Goal: Information Seeking & Learning: Learn about a topic

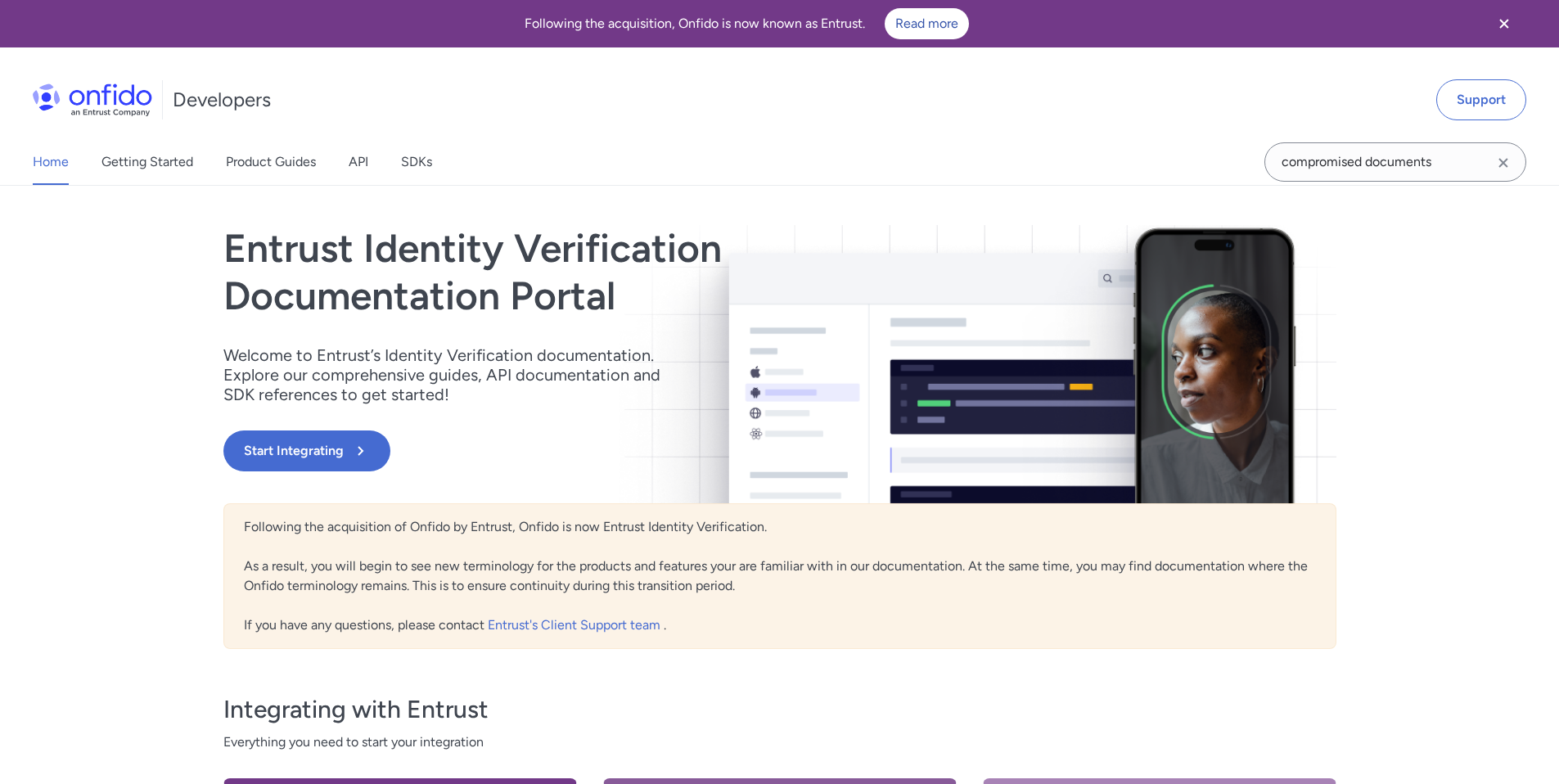
click at [1505, 162] on icon "Clear search field button" at bounding box center [1504, 163] width 20 height 20
click at [1504, 20] on icon "Close banner" at bounding box center [1505, 24] width 20 height 20
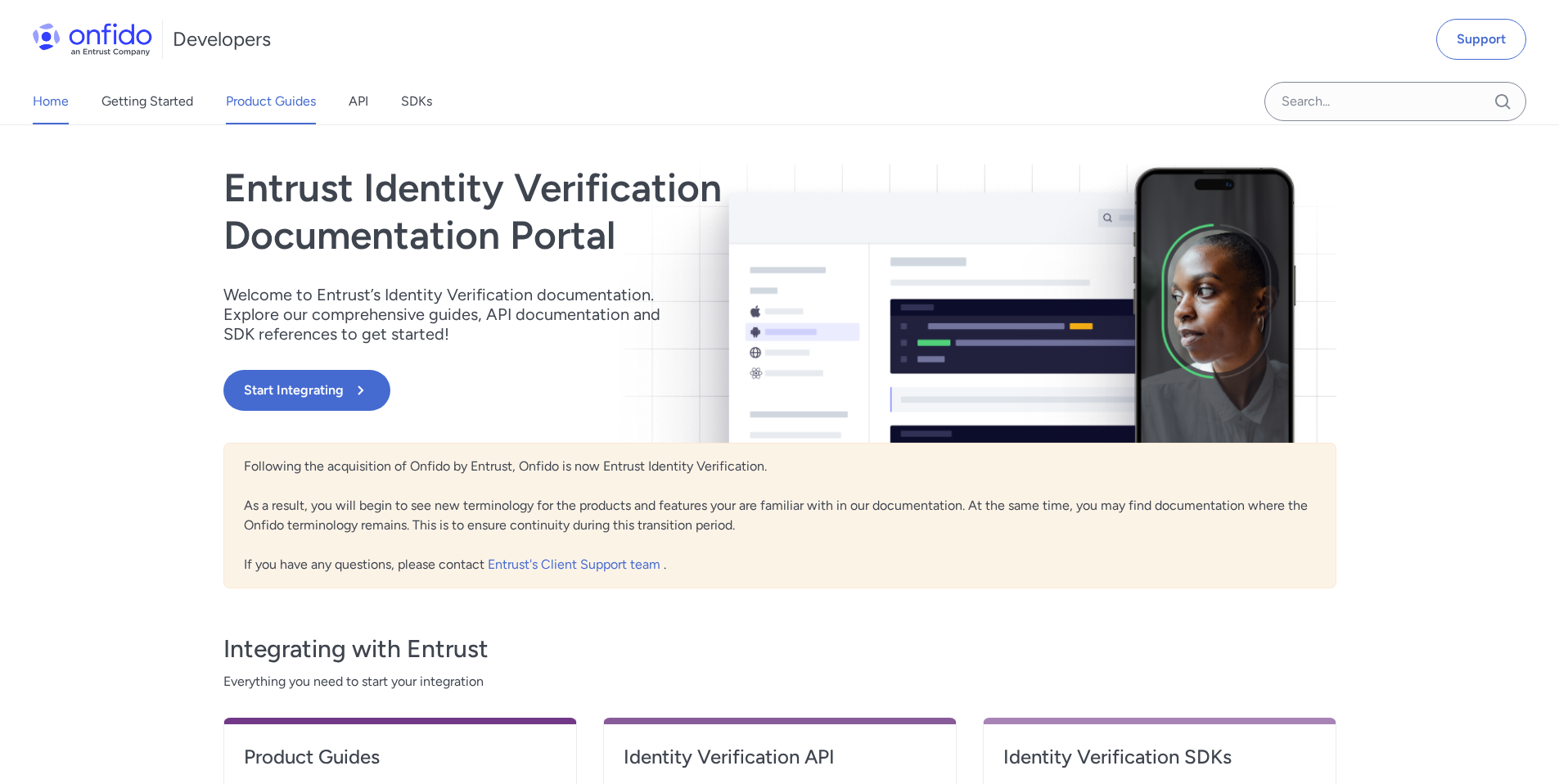
click at [279, 103] on link "Product Guides" at bounding box center [270, 102] width 90 height 45
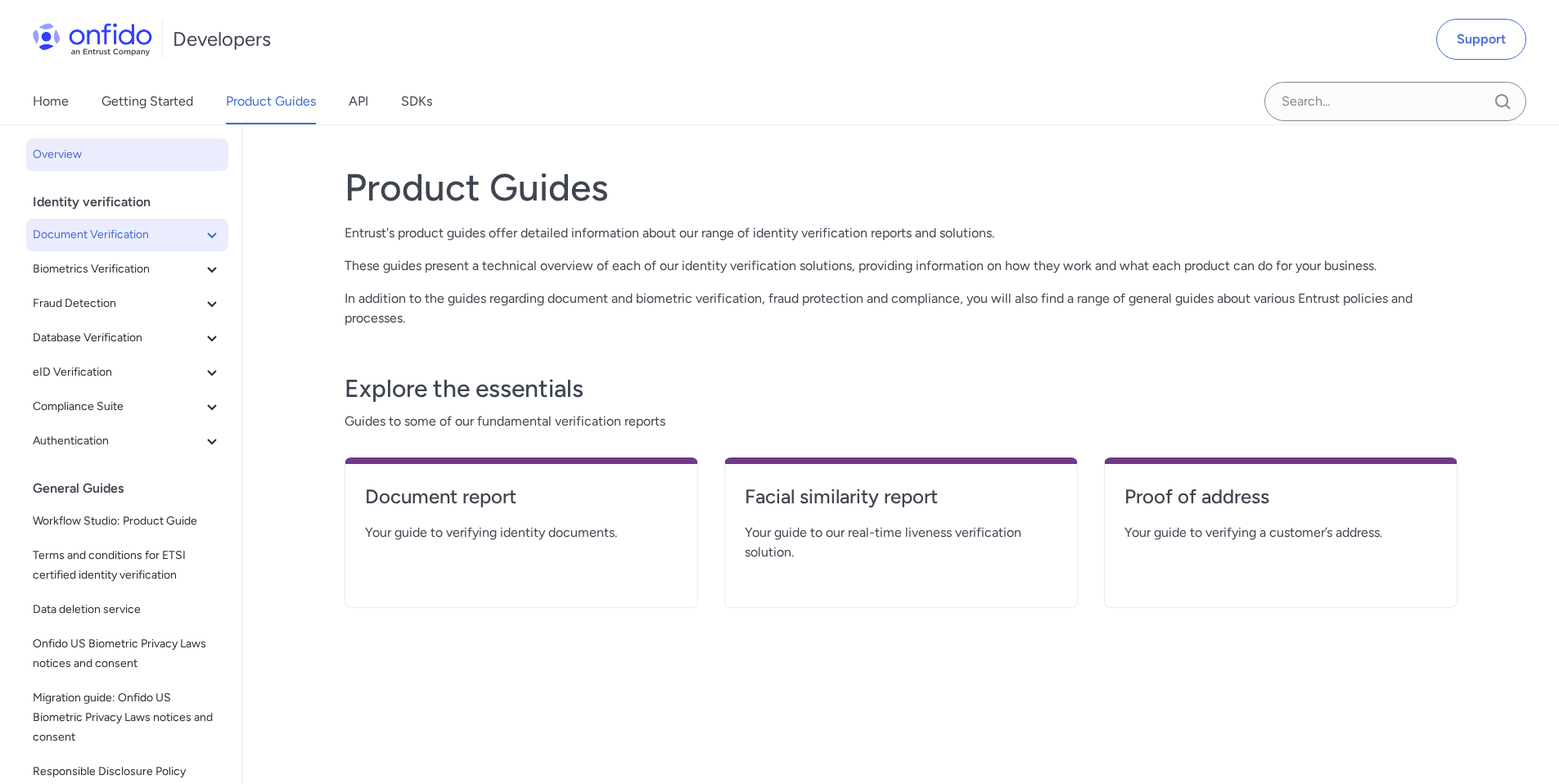
click at [142, 229] on span "Document Verification" at bounding box center [117, 235] width 170 height 20
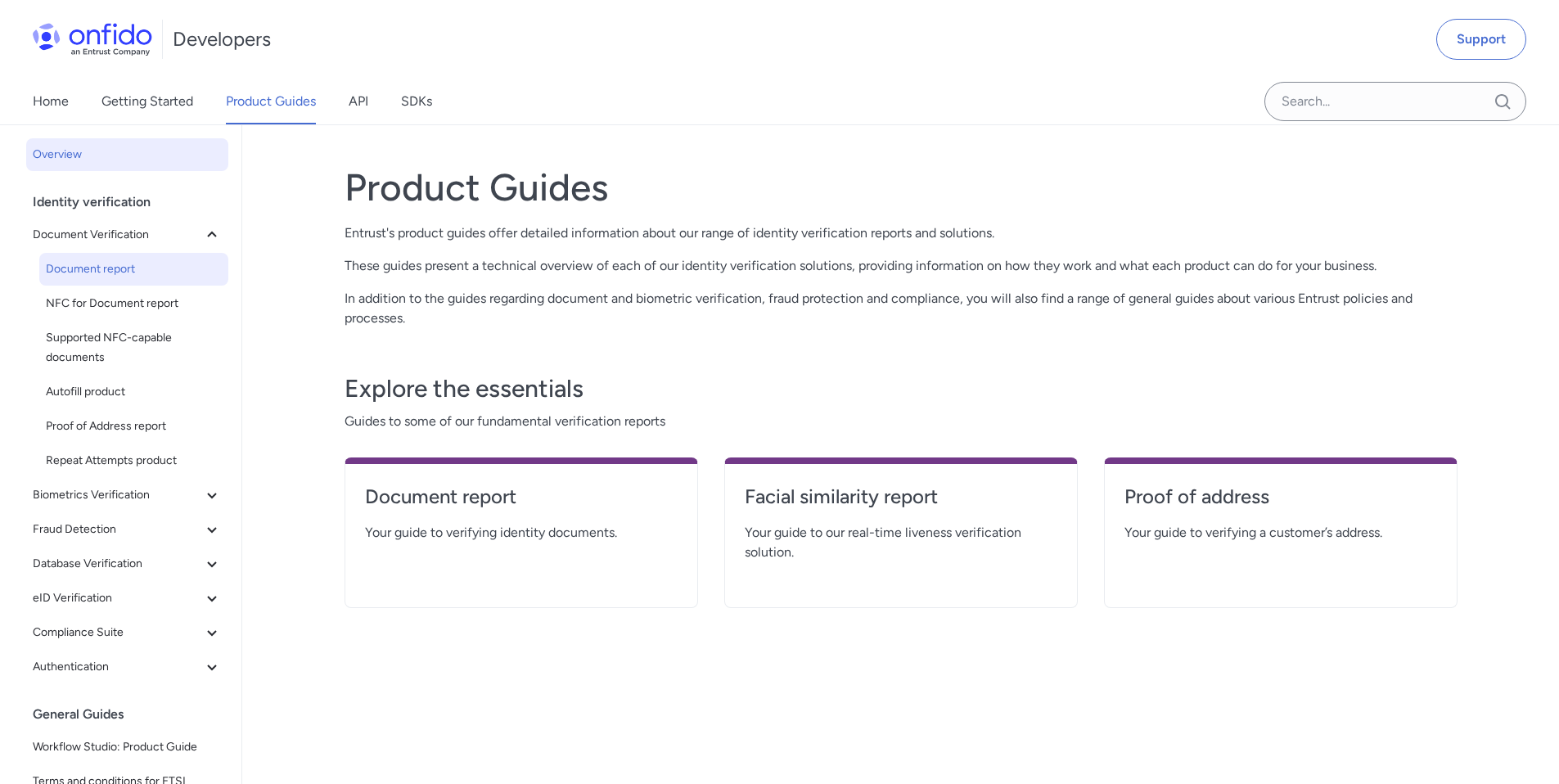
click at [127, 263] on span "Document report" at bounding box center [133, 270] width 176 height 20
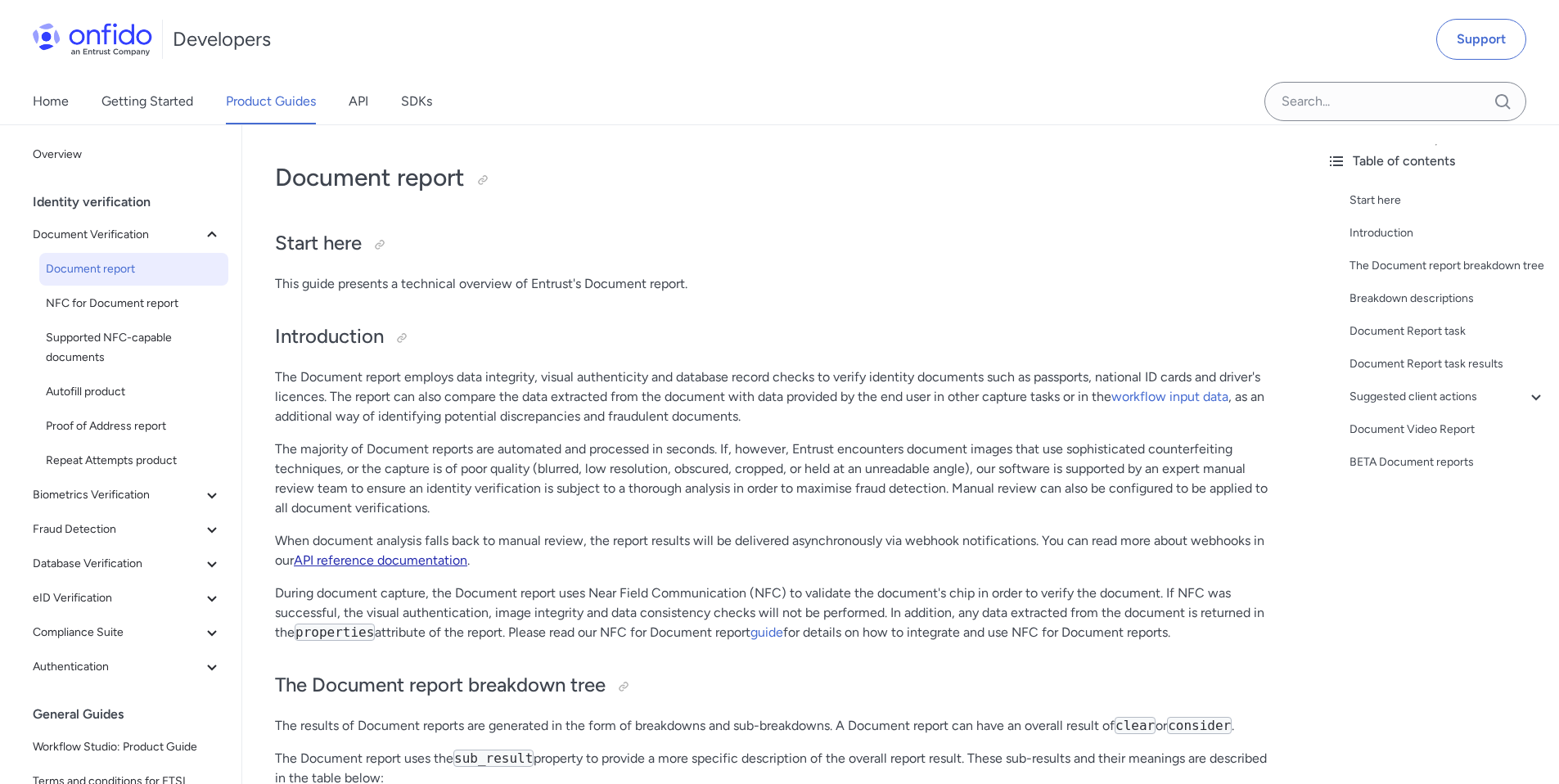
click at [434, 560] on link "API reference documentation" at bounding box center [380, 560] width 173 height 15
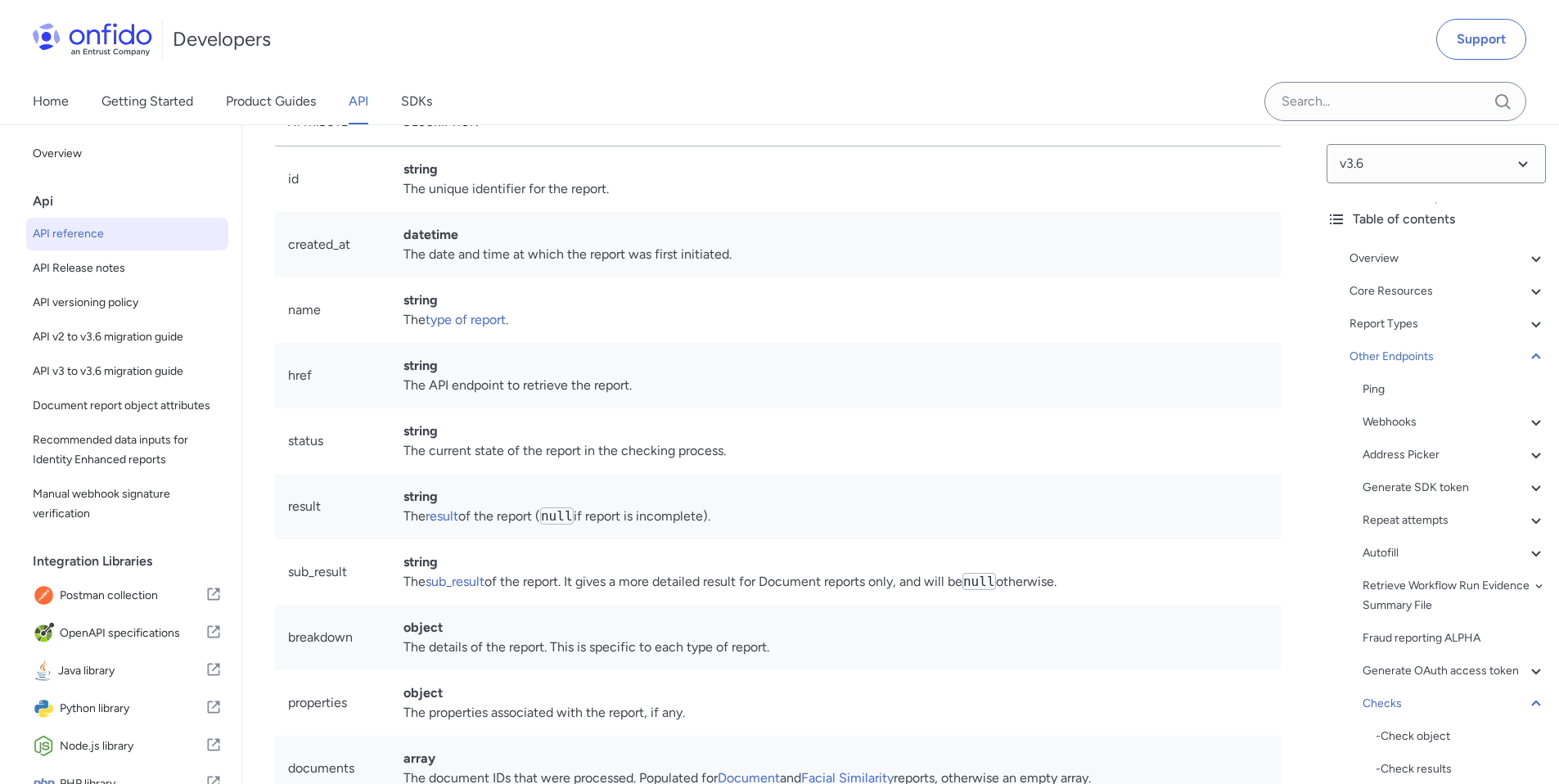
scroll to position [153901, 0]
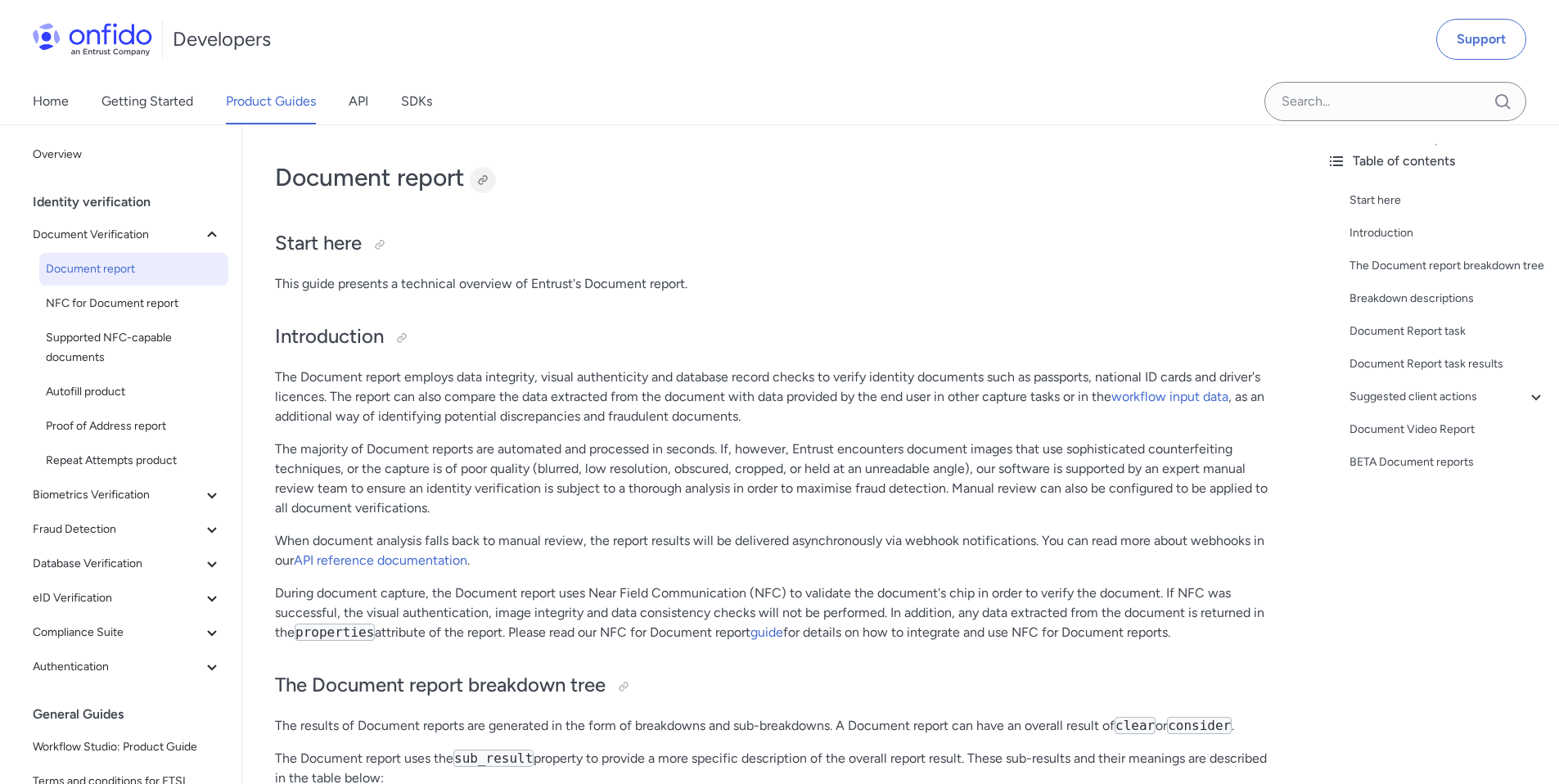
click at [482, 181] on div at bounding box center [483, 180] width 13 height 13
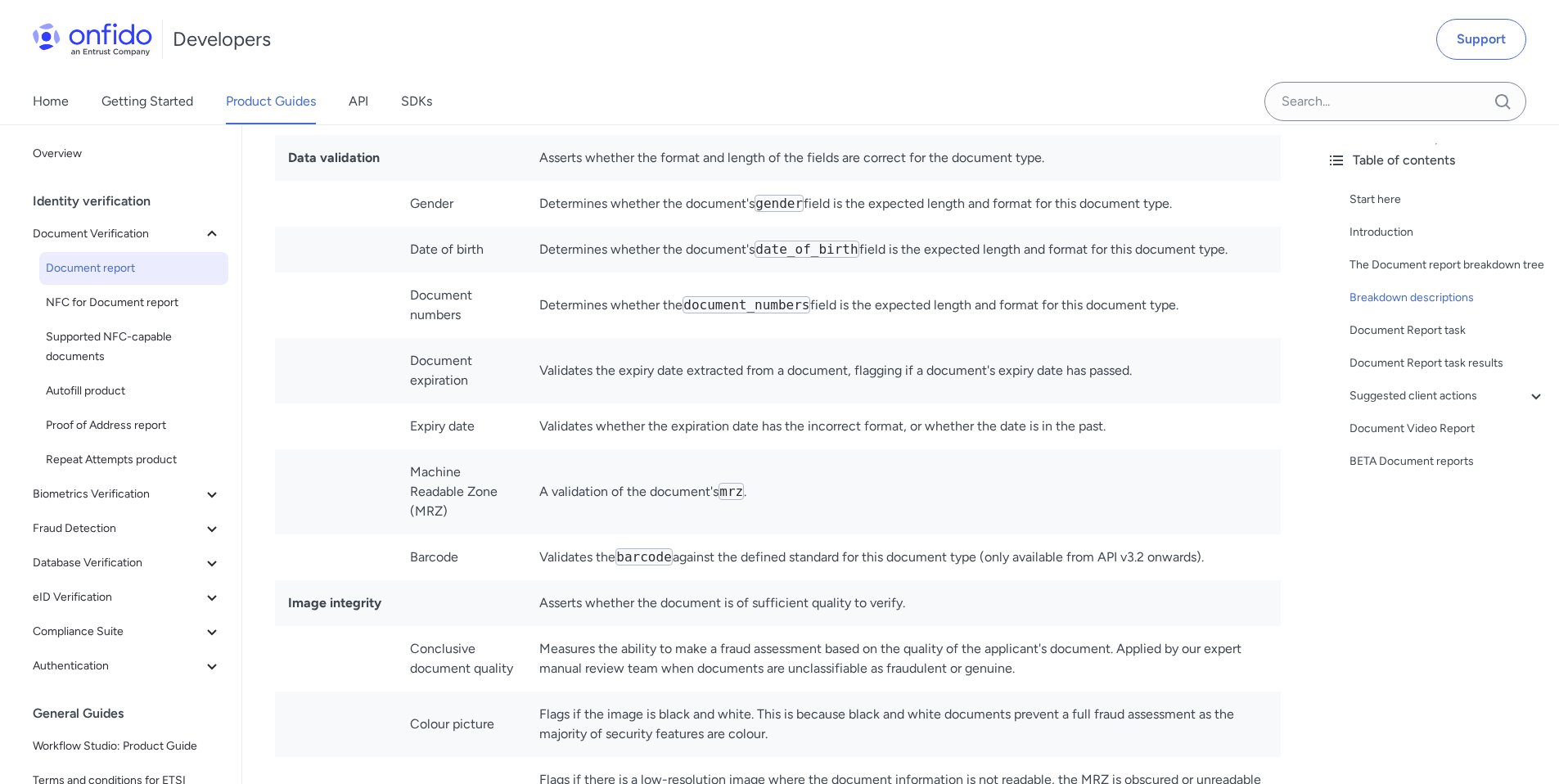
scroll to position [5120, 0]
